Goal: Information Seeking & Learning: Learn about a topic

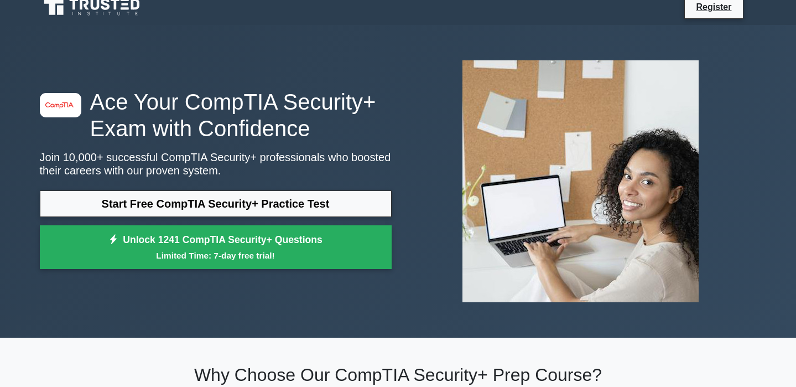
scroll to position [12, 0]
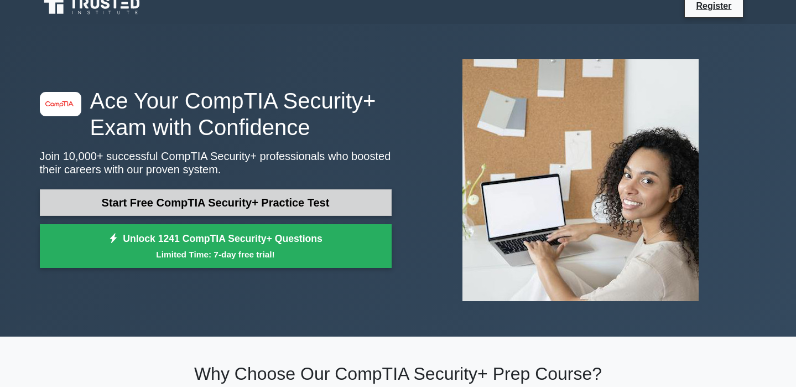
click at [111, 198] on link "Start Free CompTIA Security+ Practice Test" at bounding box center [216, 202] width 352 height 27
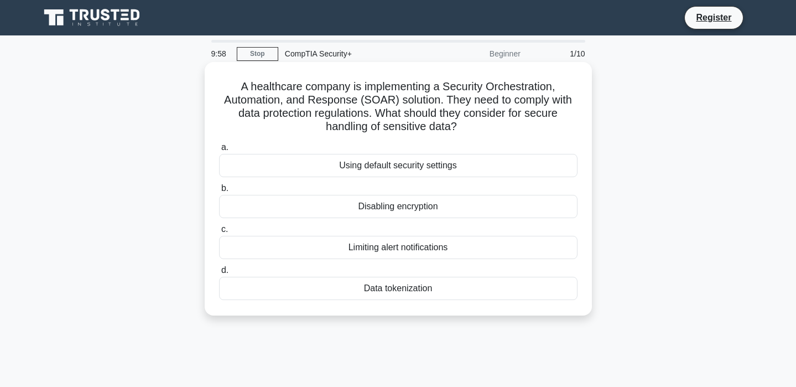
click at [340, 187] on label "b. Disabling encryption" at bounding box center [398, 200] width 359 height 37
click at [219, 187] on input "b. Disabling encryption" at bounding box center [219, 188] width 0 height 7
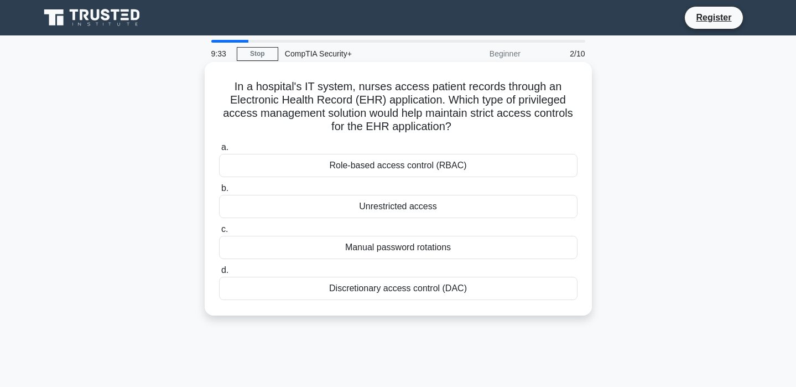
click at [298, 163] on div "Role-based access control (RBAC)" at bounding box center [398, 165] width 359 height 23
click at [219, 151] on input "a. Role-based access control (RBAC)" at bounding box center [219, 147] width 0 height 7
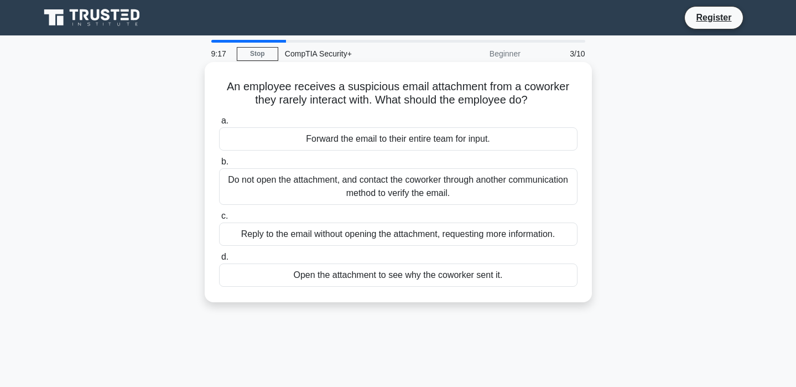
click at [289, 189] on div "Do not open the attachment, and contact the coworker through another communicat…" at bounding box center [398, 186] width 359 height 37
click at [219, 165] on input "b. Do not open the attachment, and contact the coworker through another communi…" at bounding box center [219, 161] width 0 height 7
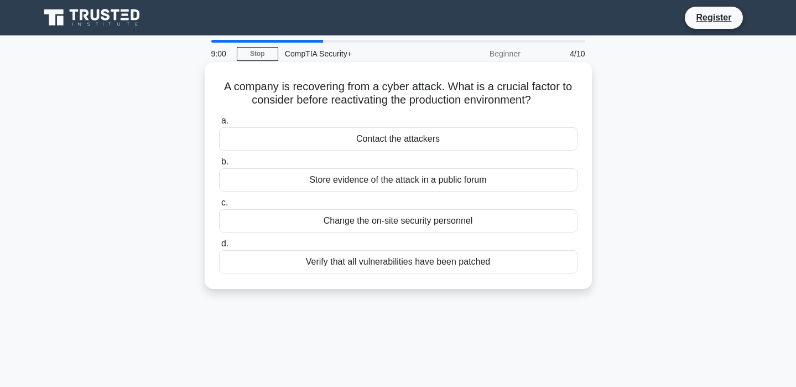
click at [304, 263] on div "Verify that all vulnerabilities have been patched" at bounding box center [398, 261] width 359 height 23
click at [219, 247] on input "d. Verify that all vulnerabilities have been patched" at bounding box center [219, 243] width 0 height 7
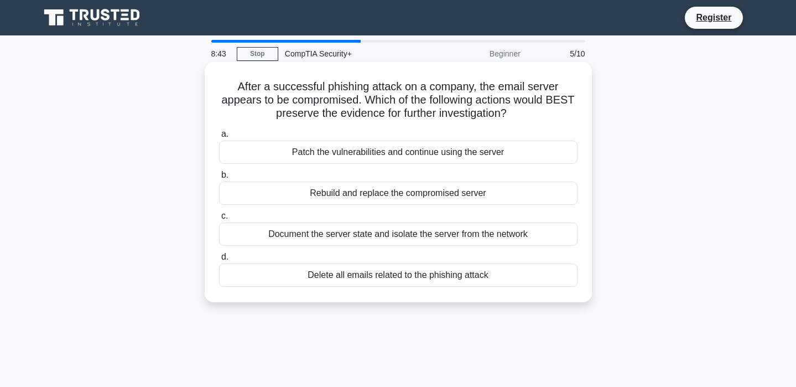
click at [263, 232] on div "Document the server state and isolate the server from the network" at bounding box center [398, 233] width 359 height 23
click at [219, 220] on input "c. Document the server state and isolate the server from the network" at bounding box center [219, 216] width 0 height 7
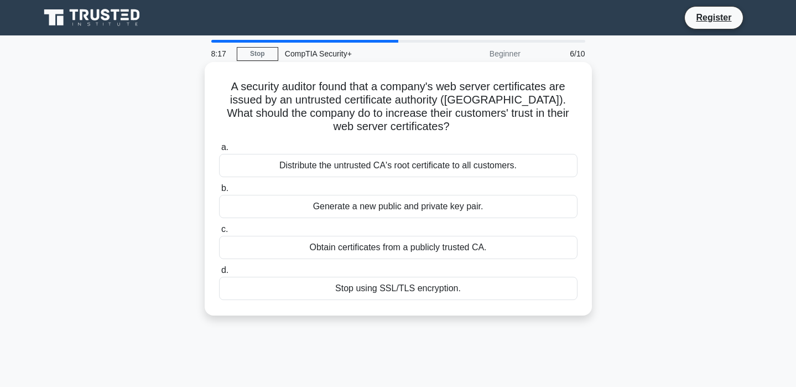
click at [314, 245] on div "Obtain certificates from a publicly trusted CA." at bounding box center [398, 247] width 359 height 23
click at [219, 233] on input "c. Obtain certificates from a publicly trusted CA." at bounding box center [219, 229] width 0 height 7
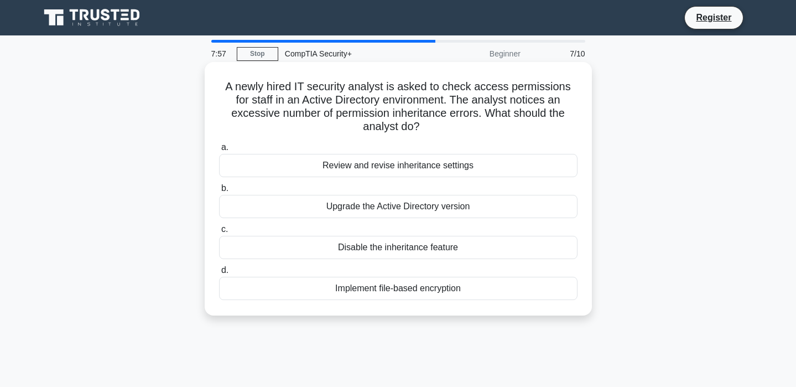
click at [319, 157] on div "Review and revise inheritance settings" at bounding box center [398, 165] width 359 height 23
click at [219, 151] on input "a. Review and revise inheritance settings" at bounding box center [219, 147] width 0 height 7
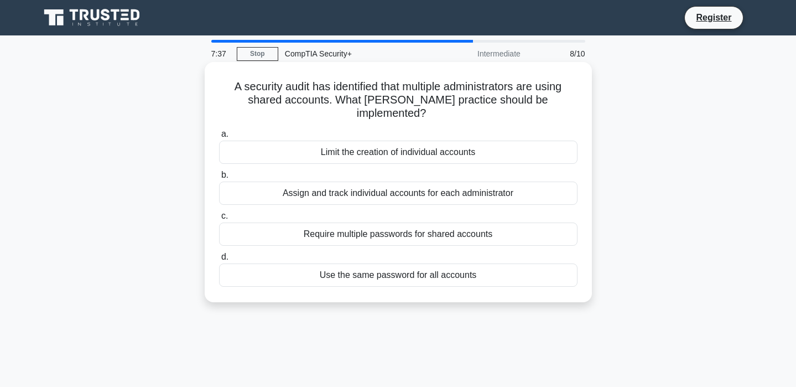
click at [262, 182] on div "Assign and track individual accounts for each administrator" at bounding box center [398, 193] width 359 height 23
click at [219, 176] on input "b. Assign and track individual accounts for each administrator" at bounding box center [219, 175] width 0 height 7
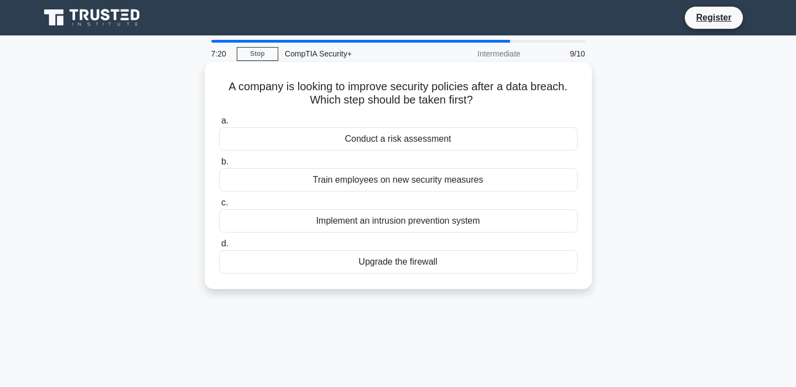
click at [304, 147] on div "Conduct a risk assessment" at bounding box center [398, 138] width 359 height 23
click at [219, 125] on input "a. Conduct a risk assessment" at bounding box center [219, 120] width 0 height 7
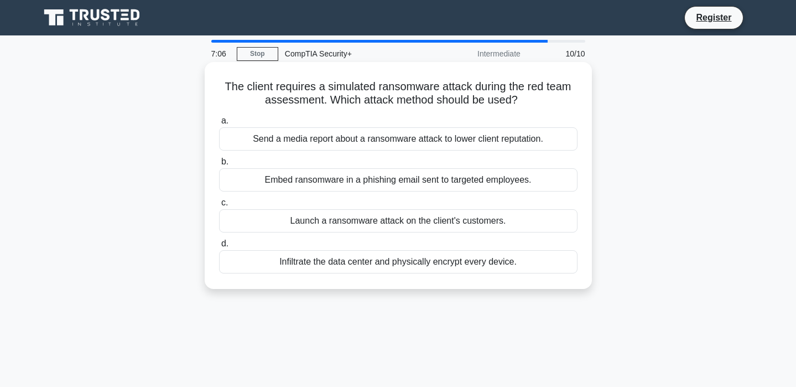
click at [283, 183] on div "Embed ransomware in a phishing email sent to targeted employees." at bounding box center [398, 179] width 359 height 23
click at [219, 165] on input "b. Embed ransomware in a phishing email sent to targeted employees." at bounding box center [219, 161] width 0 height 7
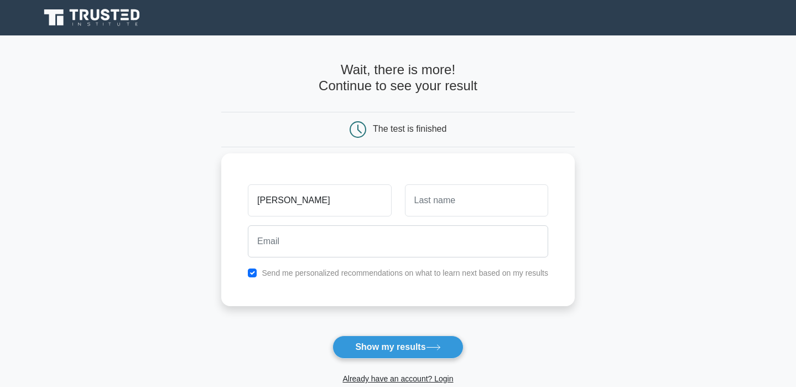
type input "andy"
type input "rubio"
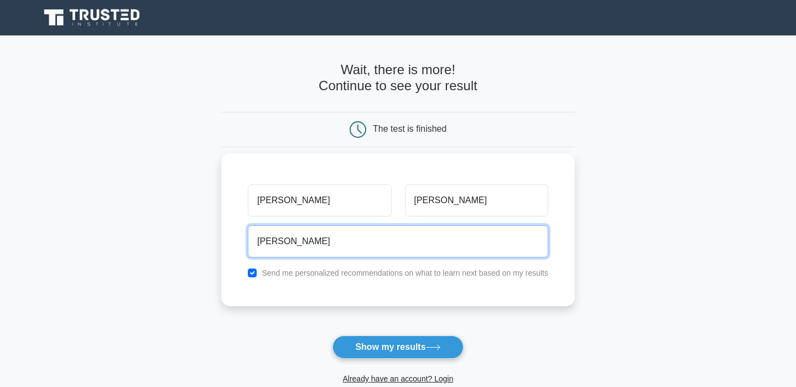
type input "elsalvador_soccer@yahoo.com"
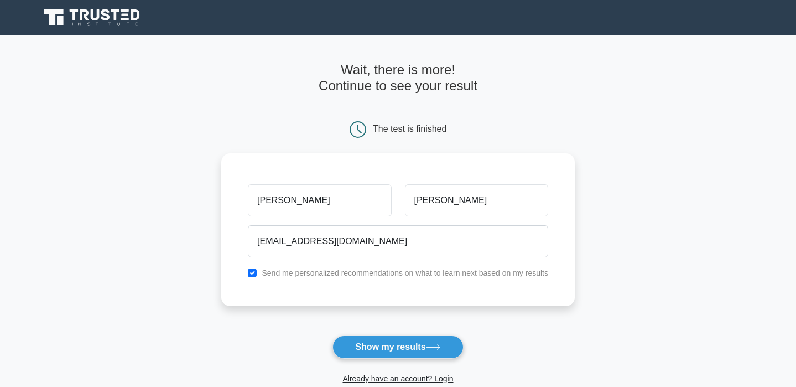
click at [255, 277] on div "Send me personalized recommendations on what to learn next based on my results" at bounding box center [398, 272] width 314 height 13
click at [255, 273] on input "checkbox" at bounding box center [252, 272] width 9 height 9
checkbox input "false"
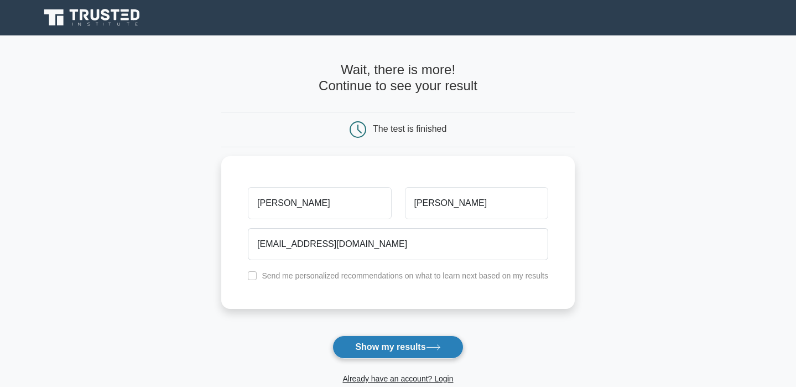
click at [367, 350] on button "Show my results" at bounding box center [398, 346] width 131 height 23
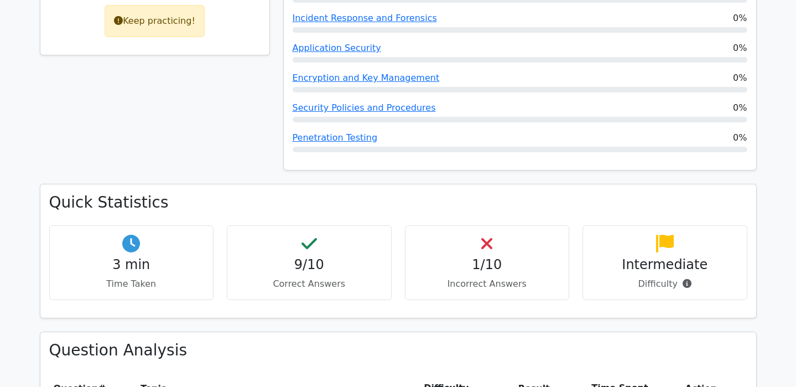
scroll to position [561, 0]
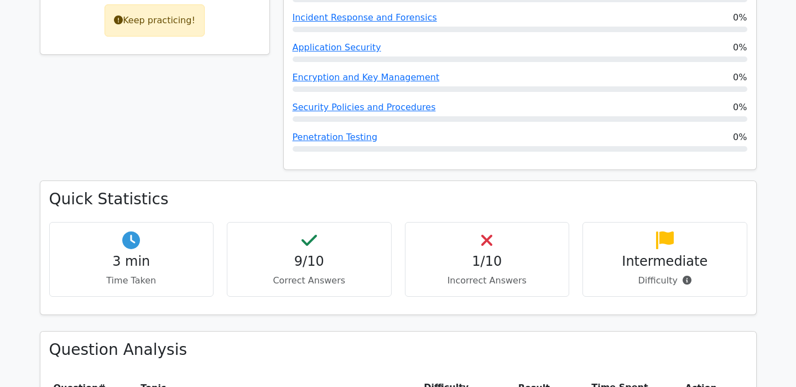
click at [486, 253] on h4 "1/10" at bounding box center [487, 261] width 146 height 16
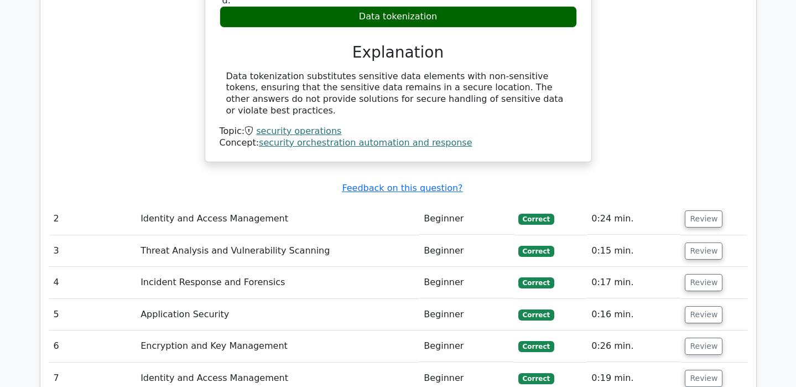
scroll to position [1203, 0]
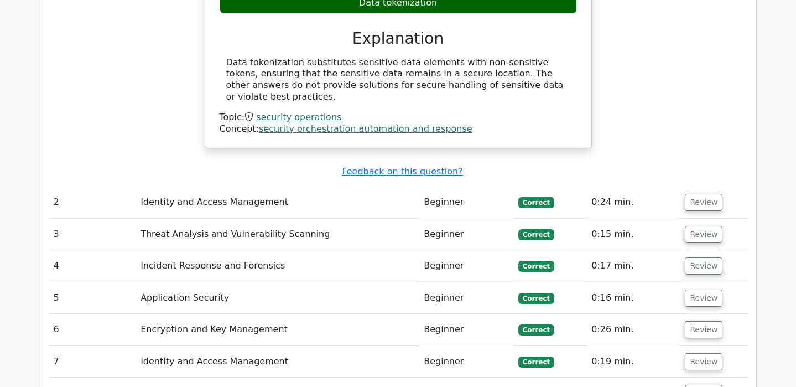
click at [356, 186] on td "Identity and Access Management" at bounding box center [277, 202] width 283 height 32
click at [693, 194] on button "Review" at bounding box center [704, 202] width 38 height 17
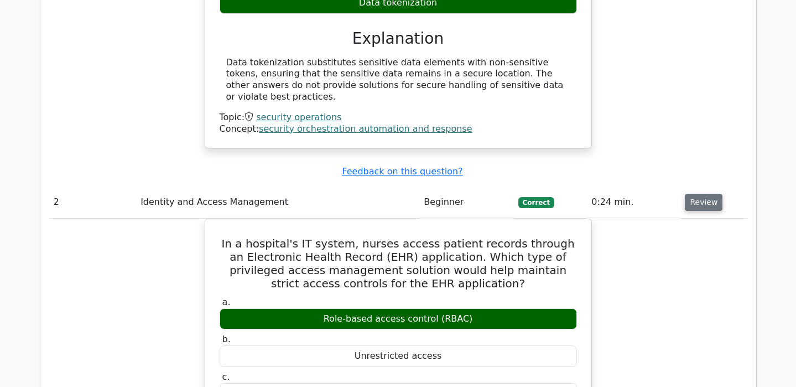
click at [702, 194] on button "Review" at bounding box center [704, 202] width 38 height 17
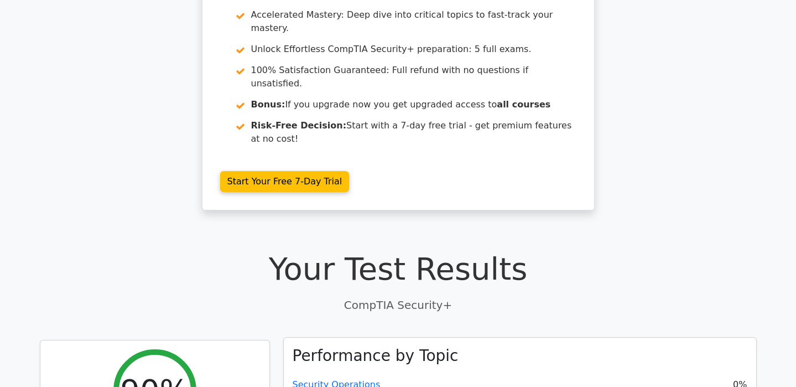
scroll to position [0, 0]
